Goal: Task Accomplishment & Management: Manage account settings

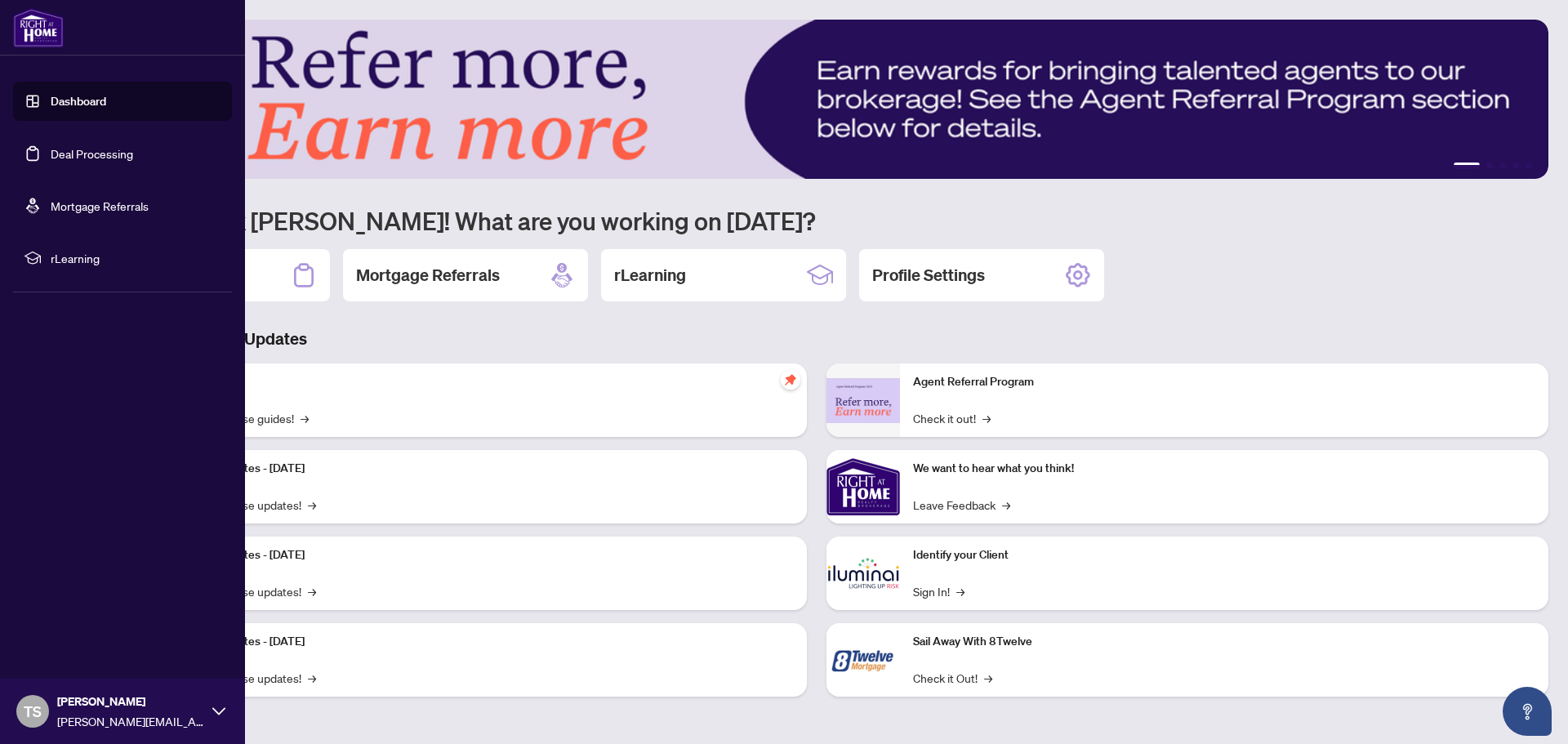
click at [53, 158] on link "Deal Processing" at bounding box center [92, 154] width 82 height 15
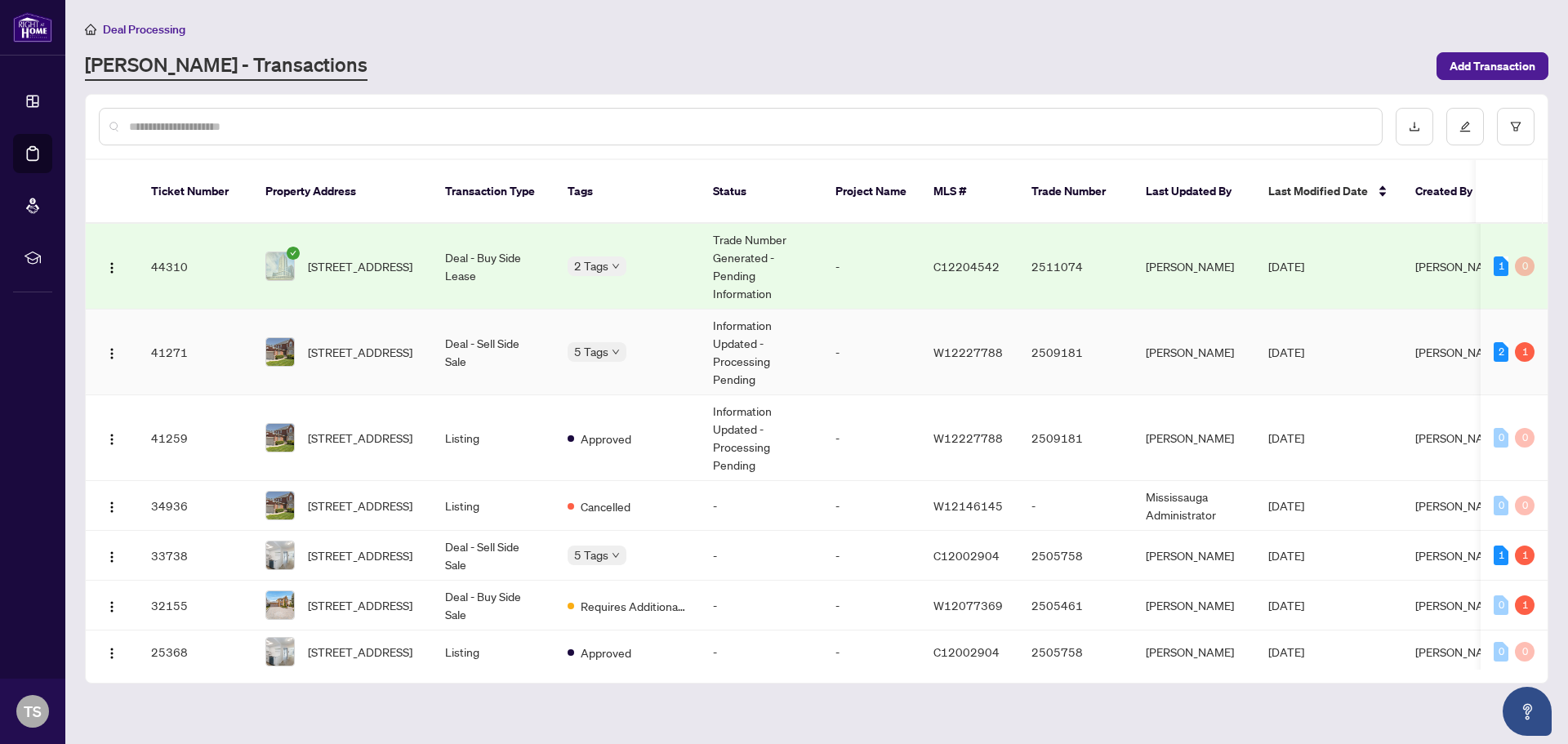
click at [456, 325] on td "Deal - Sell Side Sale" at bounding box center [493, 352] width 123 height 85
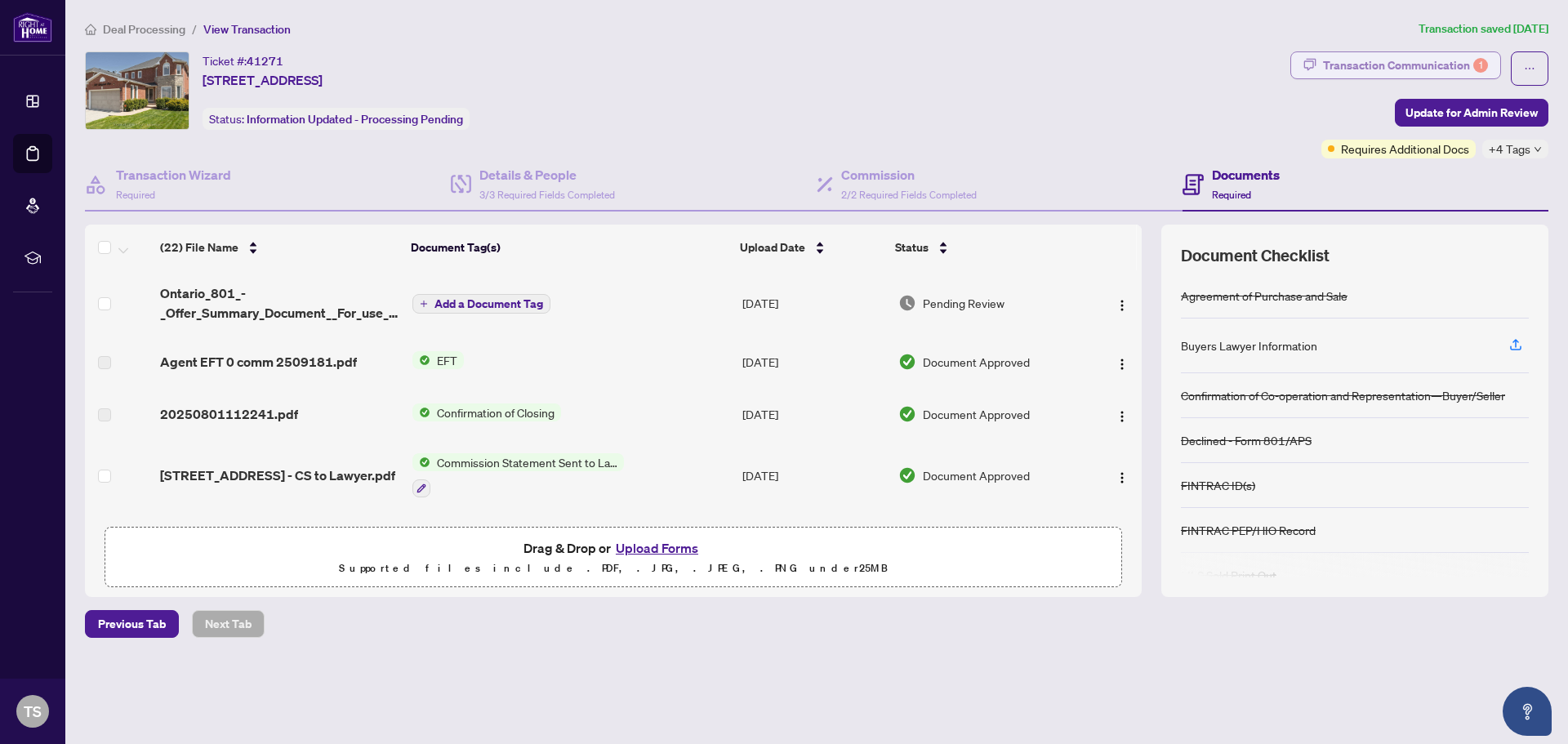
click at [1348, 62] on div "Transaction Communication 1" at bounding box center [1405, 66] width 165 height 26
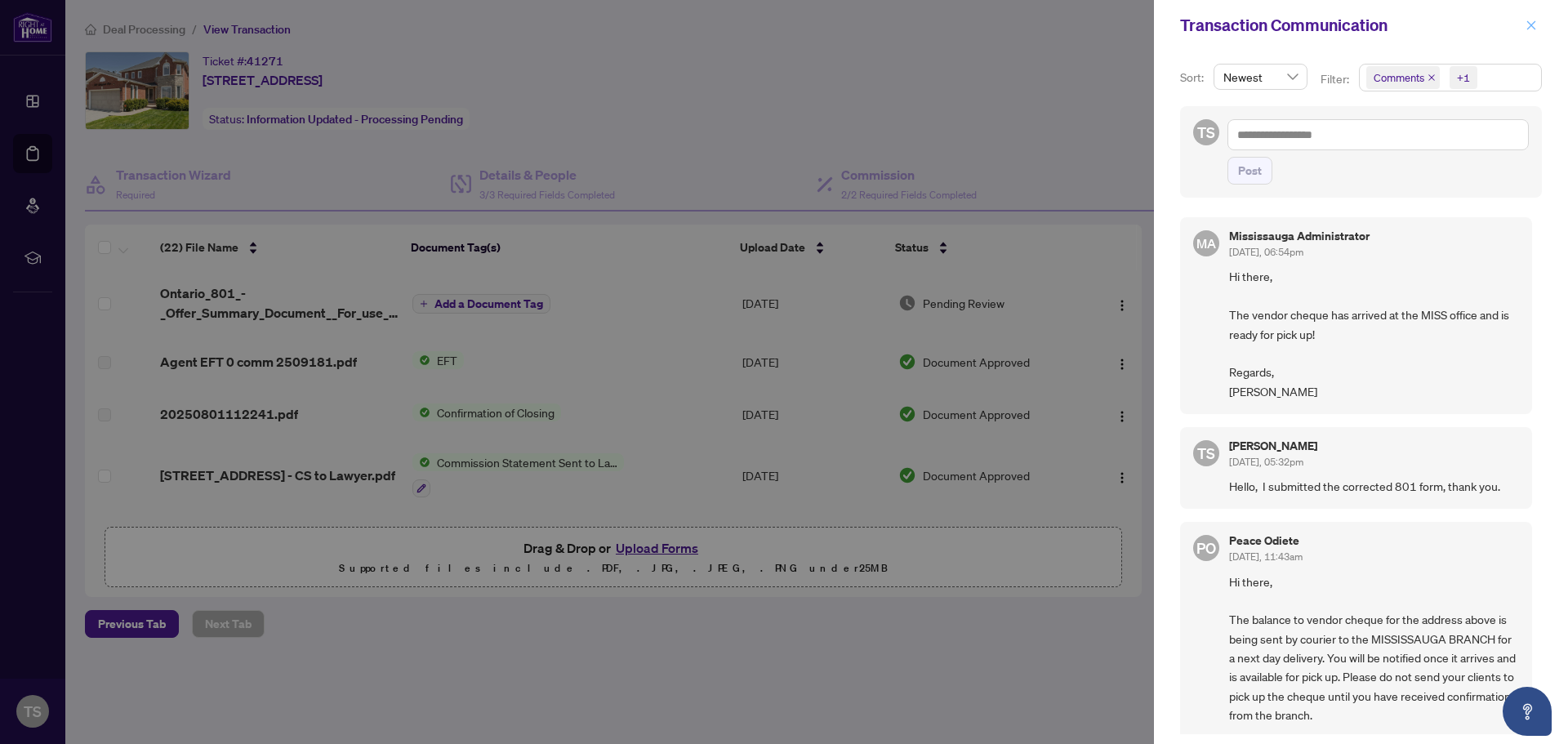
click at [1536, 21] on icon "close" at bounding box center [1531, 25] width 12 height 12
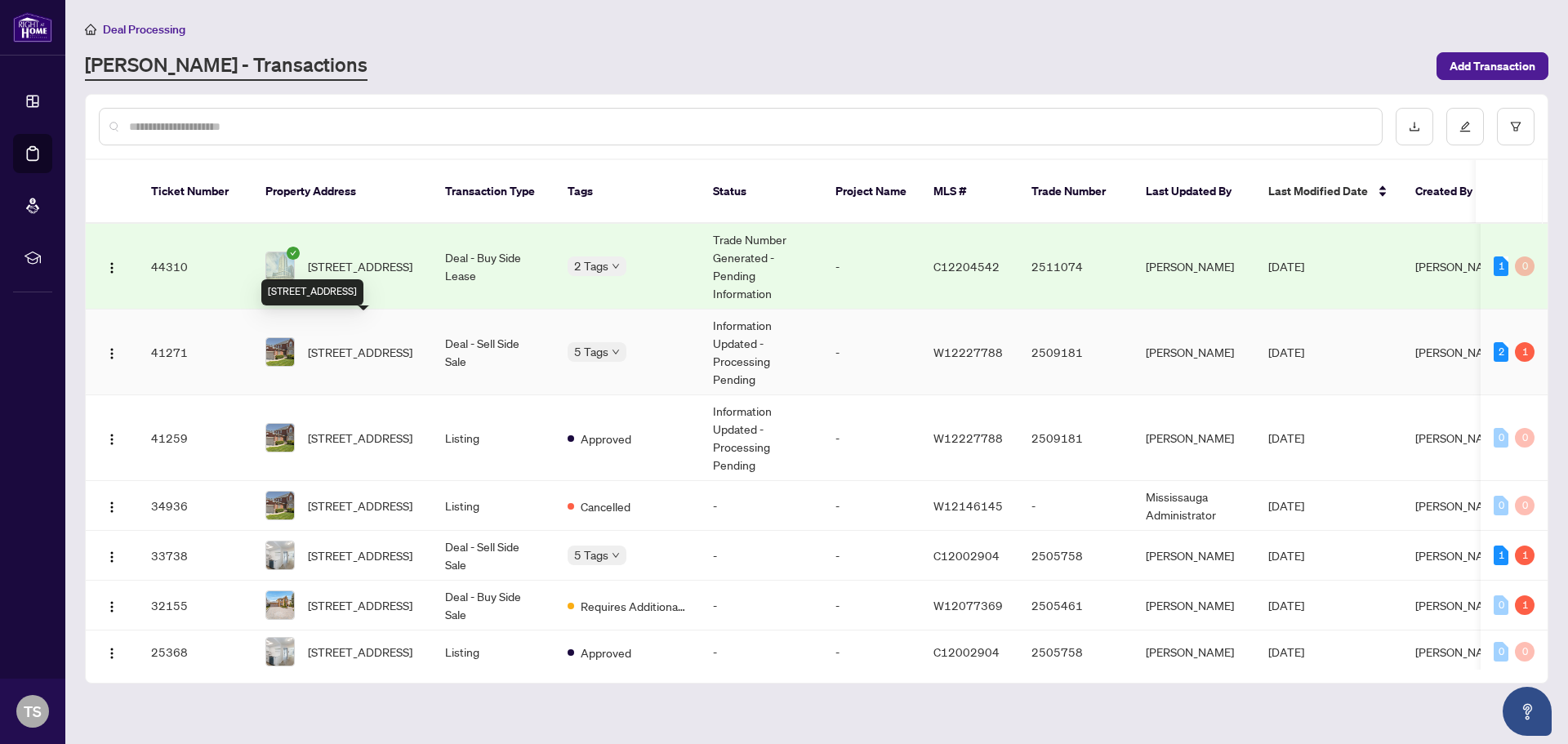
click at [347, 343] on span "[STREET_ADDRESS]" at bounding box center [359, 352] width 104 height 18
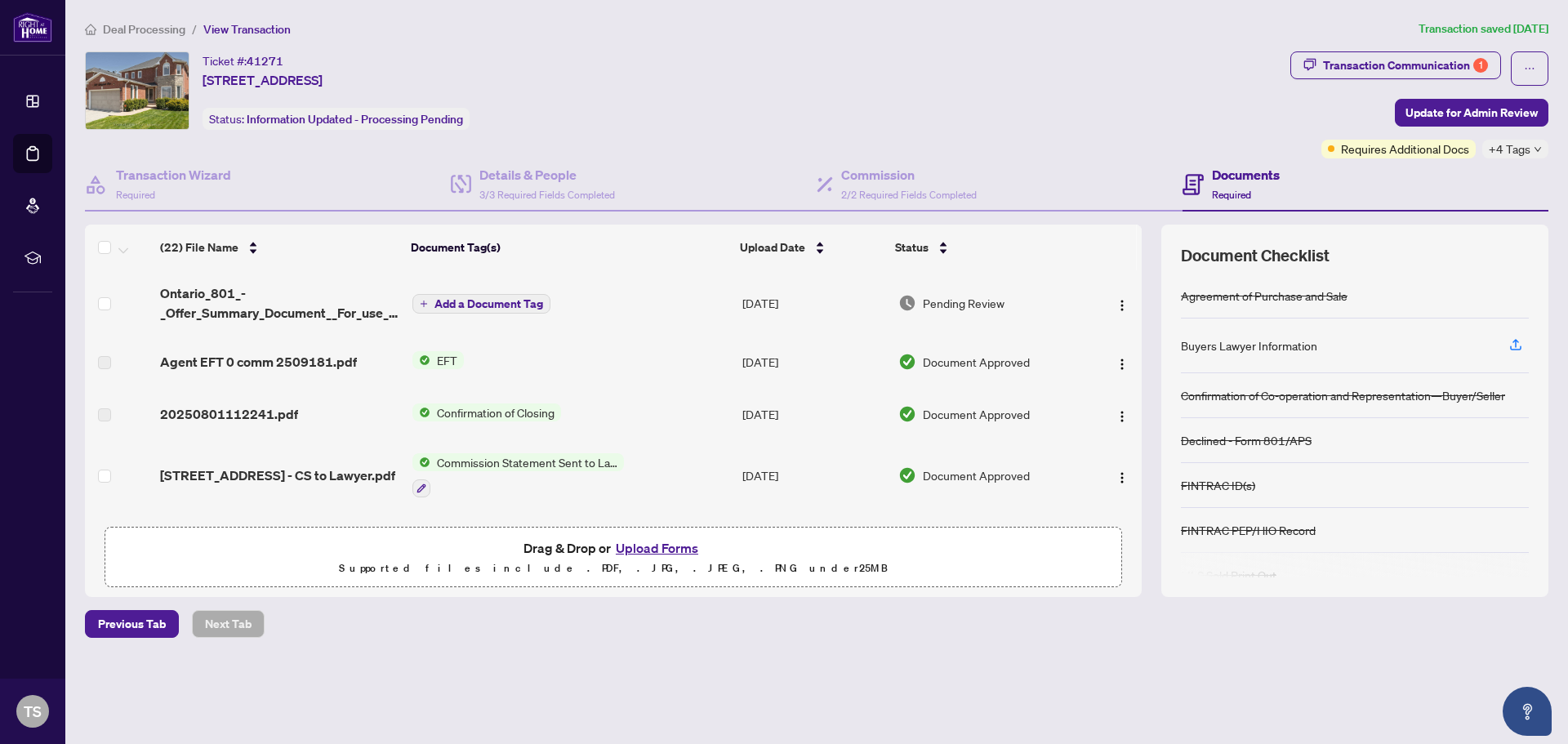
click at [1362, 159] on div "Documents Required" at bounding box center [1365, 185] width 366 height 53
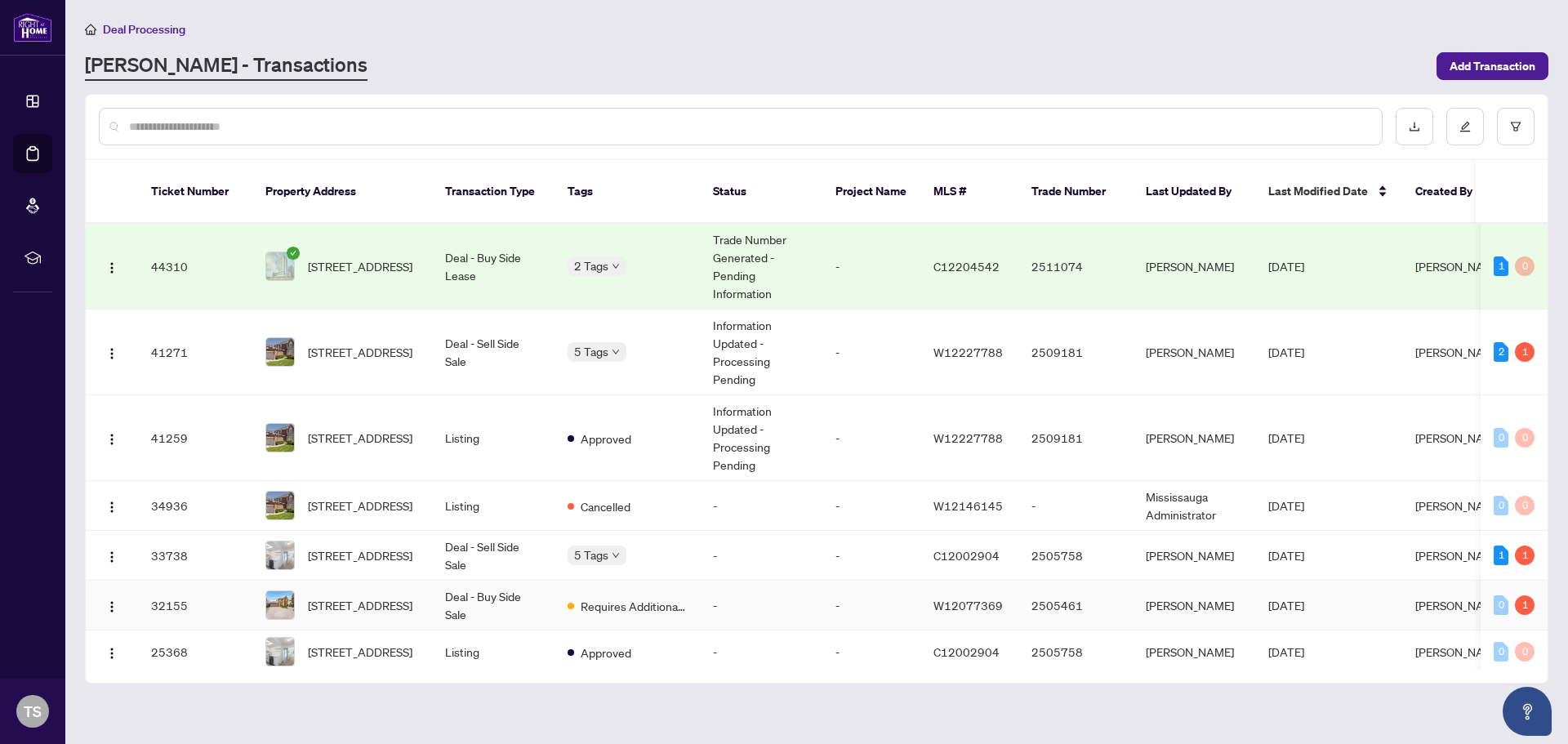
click at [475, 582] on td "Deal - Buy Side Sale" at bounding box center [493, 605] width 123 height 50
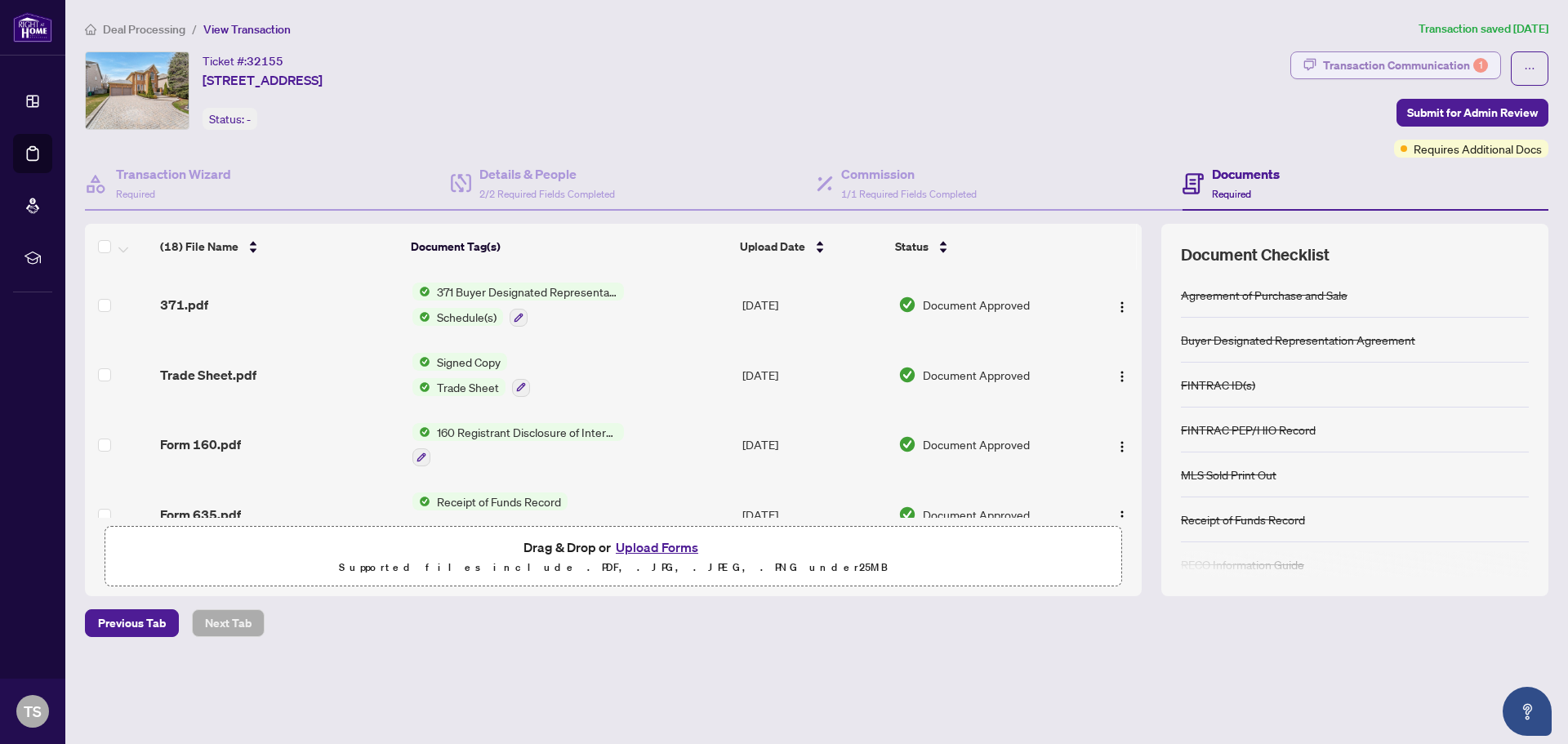
click at [1360, 67] on div "Transaction Communication 1" at bounding box center [1405, 66] width 165 height 26
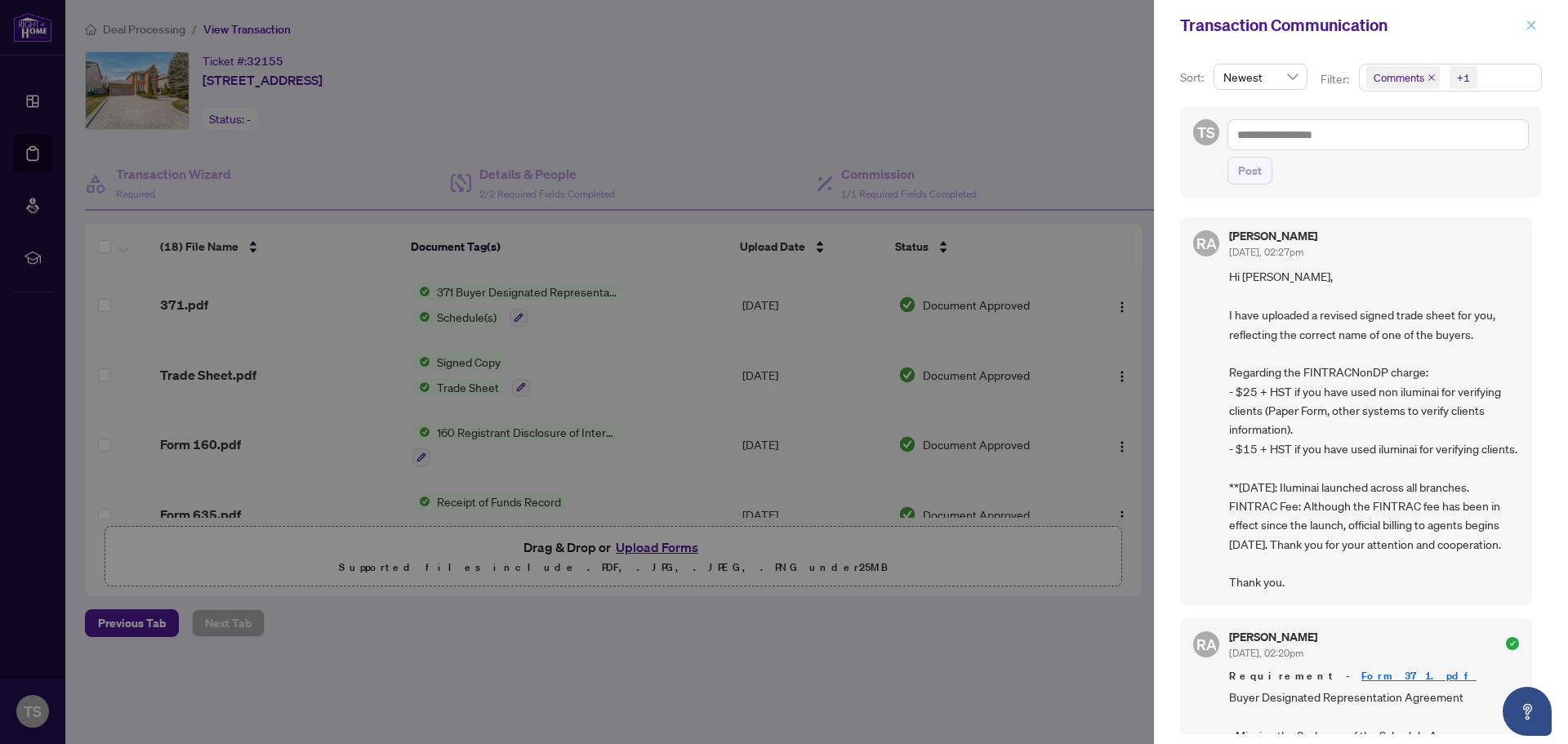
click at [1530, 24] on icon "close" at bounding box center [1531, 25] width 12 height 12
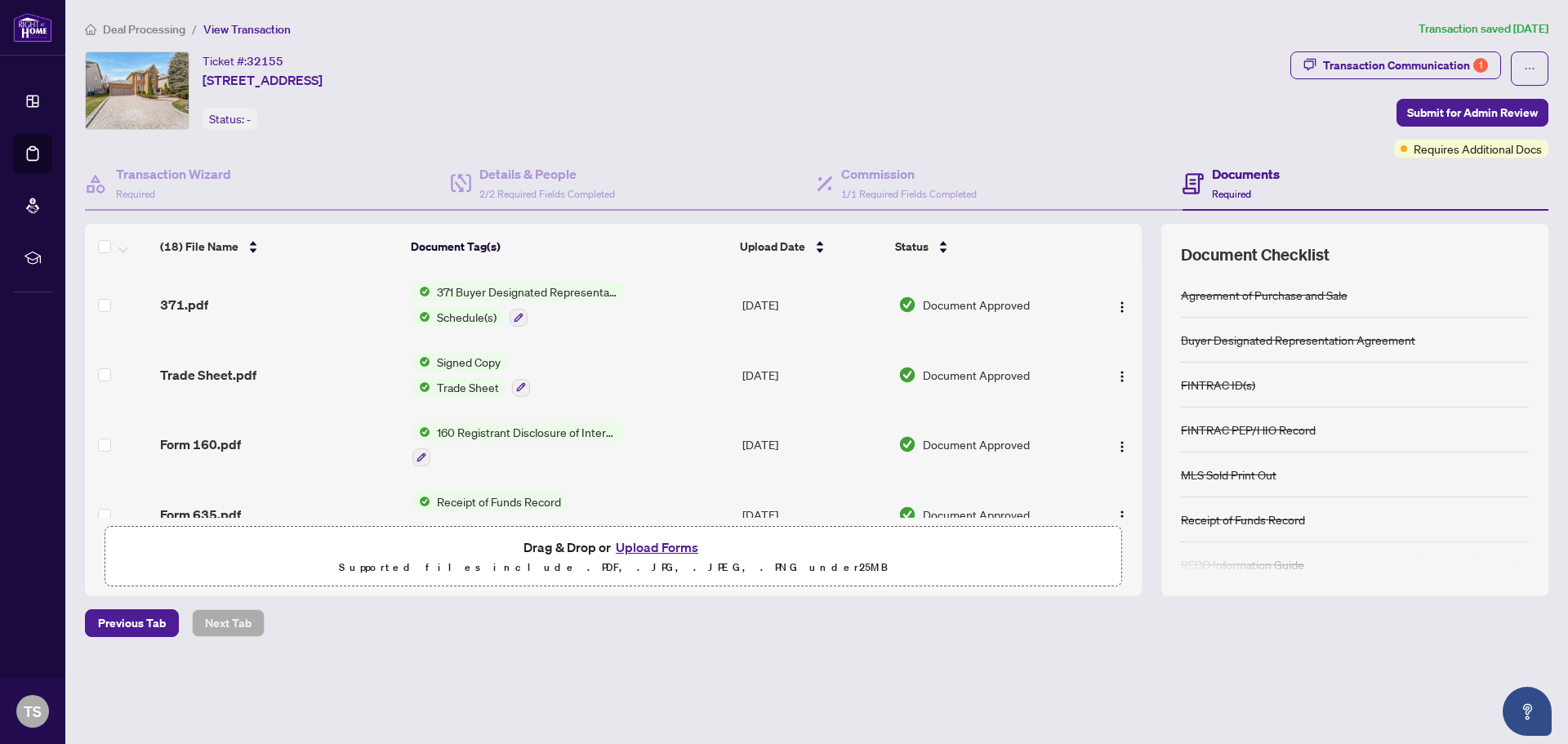
click at [458, 386] on span "Trade Sheet" at bounding box center [467, 387] width 75 height 18
click at [435, 464] on span "Trade Sheet" at bounding box center [433, 462] width 75 height 18
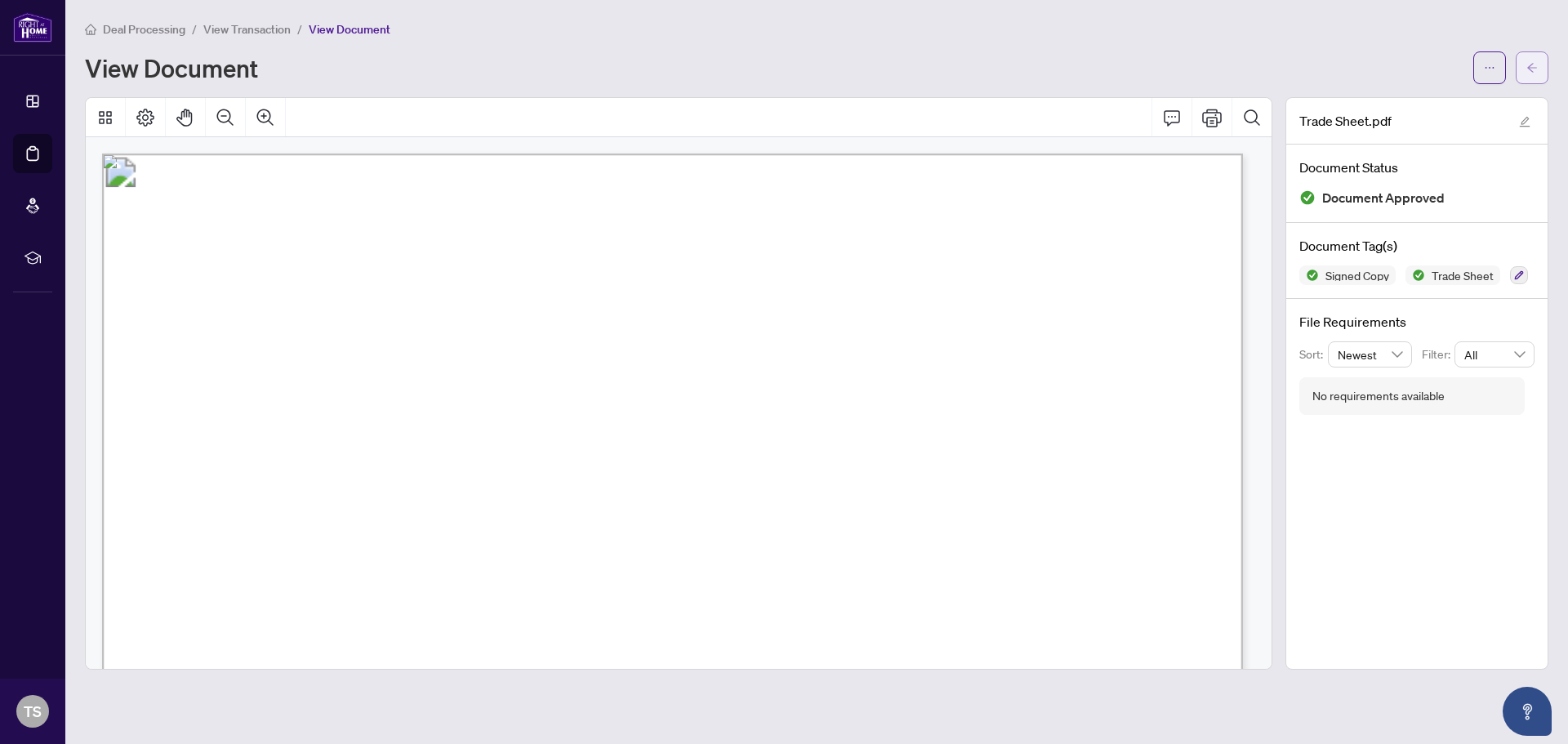
click at [1533, 65] on icon "arrow-left" at bounding box center [1532, 67] width 12 height 12
